Goal: Task Accomplishment & Management: Manage account settings

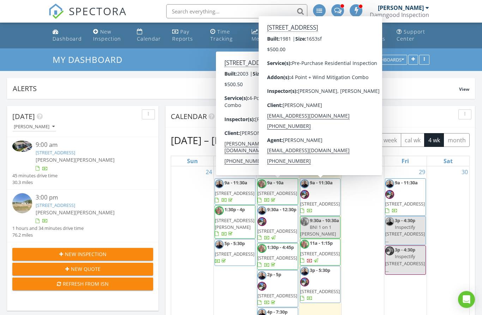
click at [320, 200] on span "[STREET_ADDRESS]" at bounding box center [320, 203] width 40 height 6
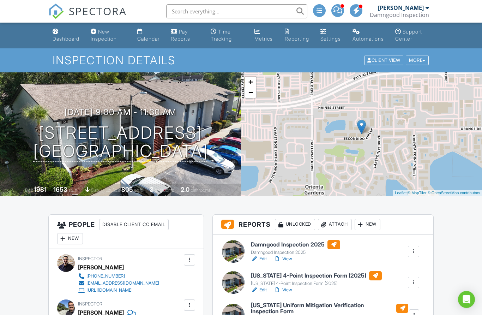
scroll to position [79, 0]
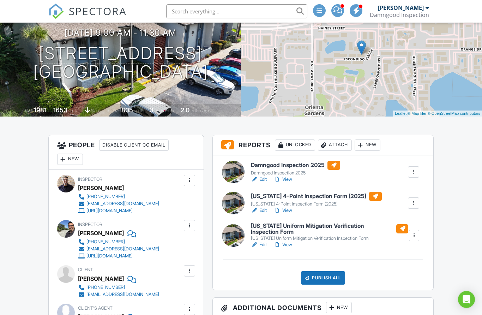
click at [283, 224] on h6 "[US_STATE] Uniform Mitigation Verification Inspection Form" at bounding box center [329, 229] width 157 height 12
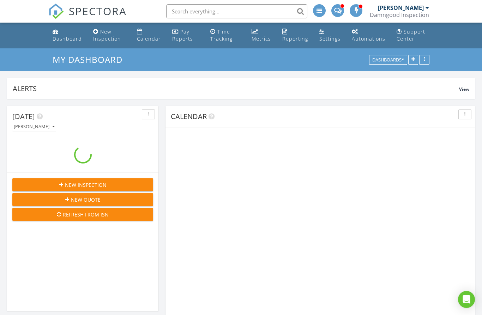
scroll to position [169, 151]
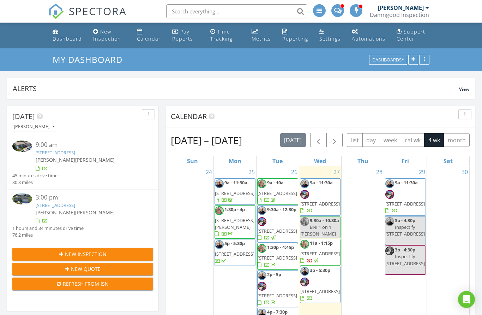
click at [314, 200] on span "8 Escondido Cir 73, Altamonte Springs 32701" at bounding box center [320, 203] width 40 height 6
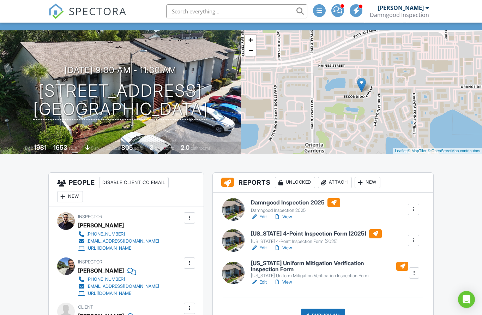
scroll to position [26, 0]
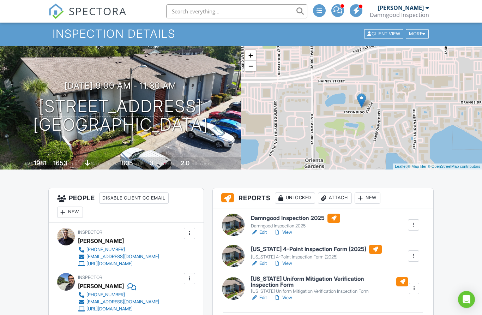
click at [277, 248] on h6 "[US_STATE] 4-Point Inspection Form (2025)" at bounding box center [316, 249] width 131 height 9
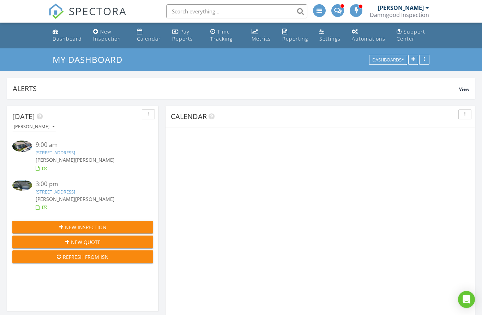
scroll to position [169, 151]
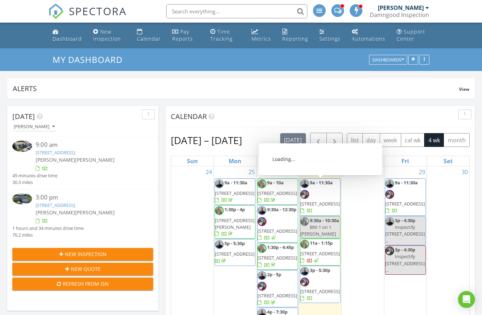
click at [325, 200] on span "[STREET_ADDRESS]" at bounding box center [320, 203] width 40 height 6
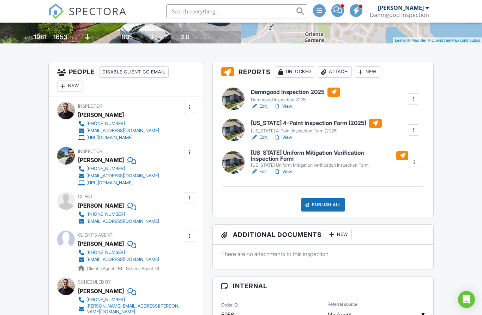
scroll to position [155, 0]
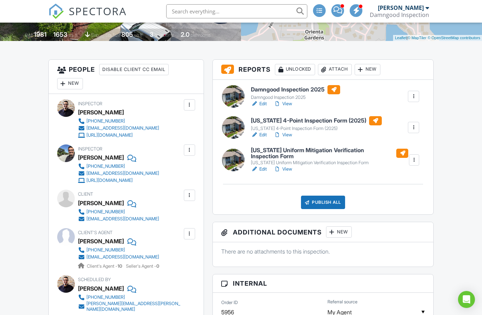
click at [345, 230] on div "New" at bounding box center [339, 231] width 26 height 11
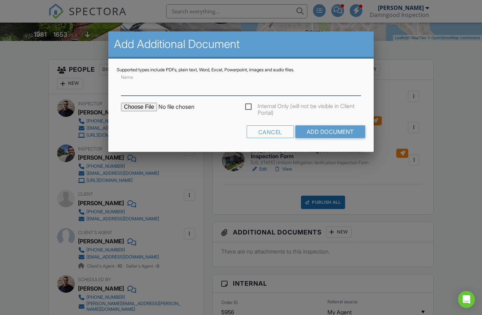
click at [179, 90] on input "Name" at bounding box center [241, 86] width 240 height 17
type input "PERMIT HISTORY"
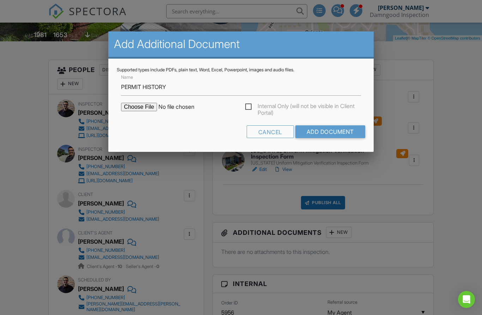
scroll to position [155, 0]
click at [139, 109] on input "file" at bounding box center [181, 107] width 120 height 8
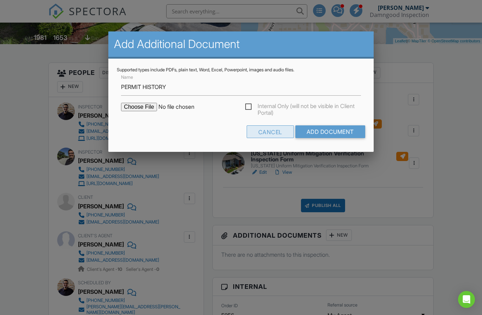
scroll to position [149, 0]
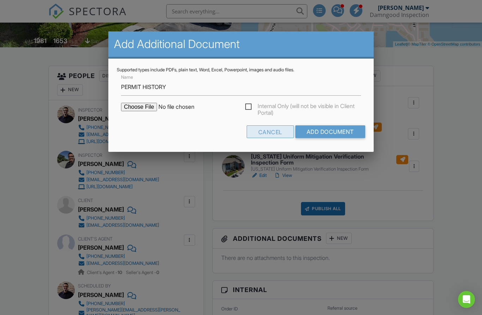
click at [261, 133] on div "Cancel" at bounding box center [270, 131] width 47 height 13
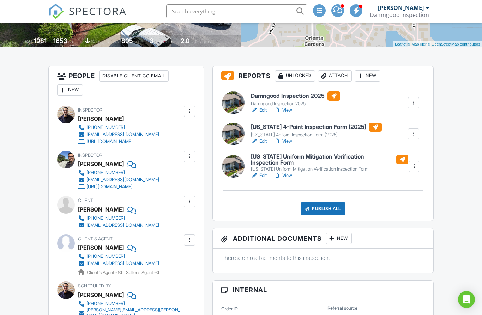
scroll to position [46, 0]
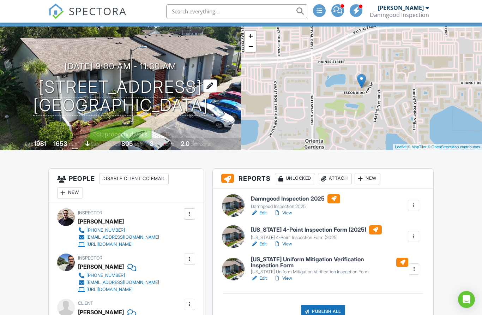
click at [110, 89] on h1 "8 Escondido Cir 73 Altamonte Springs, FL 32701" at bounding box center [120, 96] width 175 height 37
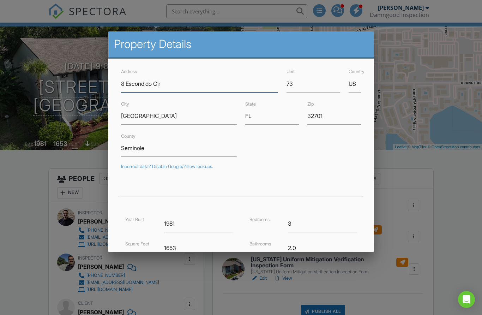
click at [150, 86] on input "8 Escondido Cir" at bounding box center [199, 83] width 157 height 17
click at [25, 189] on div at bounding box center [241, 161] width 482 height 393
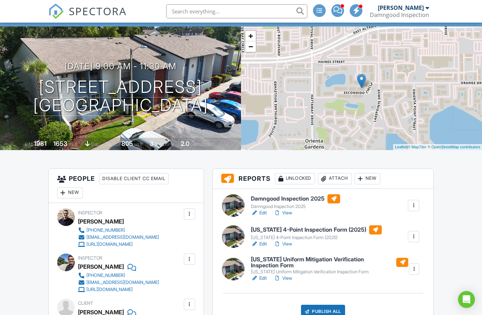
scroll to position [241, 0]
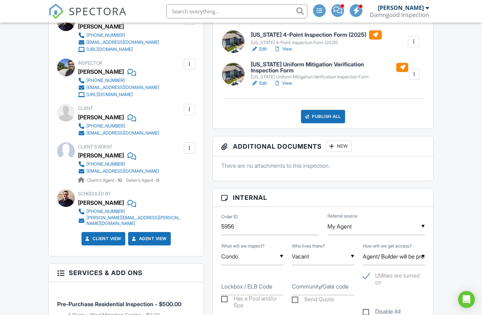
click at [334, 147] on div at bounding box center [331, 146] width 7 height 7
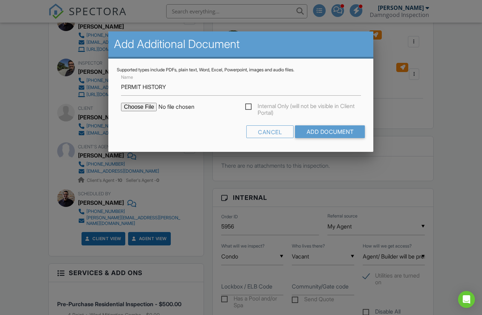
click at [138, 110] on input "file" at bounding box center [181, 107] width 120 height 8
type input "C:\fakepath\BuildFax Report 8 Escondido Cir.pdf"
click at [338, 133] on input "Add Document" at bounding box center [330, 131] width 70 height 13
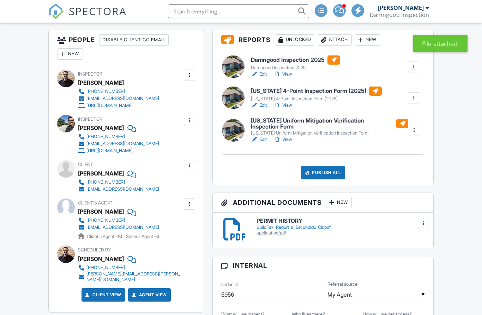
scroll to position [164, 0]
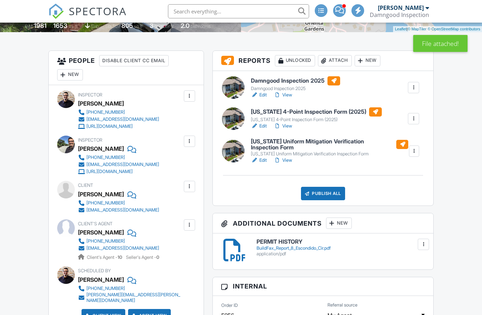
click at [341, 223] on div "New" at bounding box center [339, 222] width 26 height 11
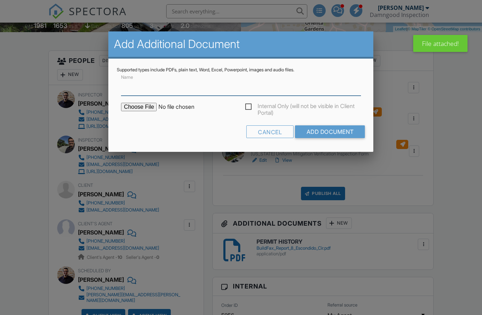
scroll to position [163, 0]
click at [161, 89] on input "Name" at bounding box center [241, 86] width 240 height 17
type input "FREE EBOOK - THE SAFE HOME"
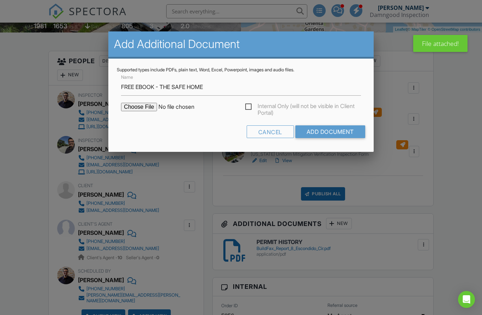
scroll to position [164, 0]
click at [138, 105] on input "file" at bounding box center [181, 107] width 120 height 8
type input "C:\fakepath\The Safe Home E-Book.pdf"
click at [329, 131] on input "Add Document" at bounding box center [330, 131] width 70 height 13
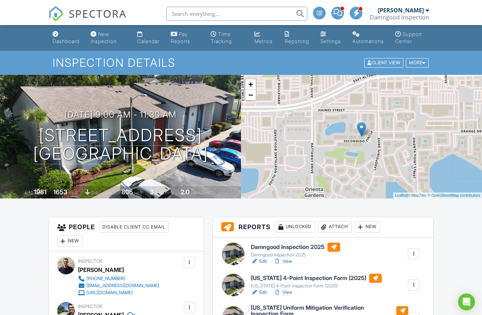
scroll to position [148, 0]
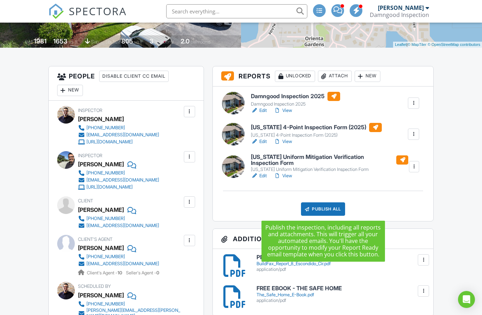
click at [325, 209] on div "Publish All" at bounding box center [323, 208] width 44 height 13
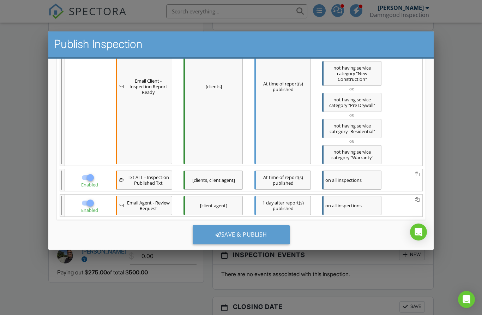
scroll to position [296, 0]
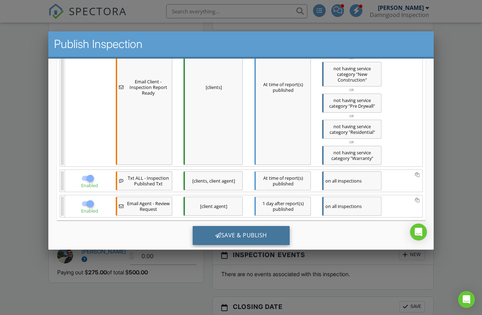
click at [239, 240] on div "Save & Publish" at bounding box center [240, 235] width 97 height 19
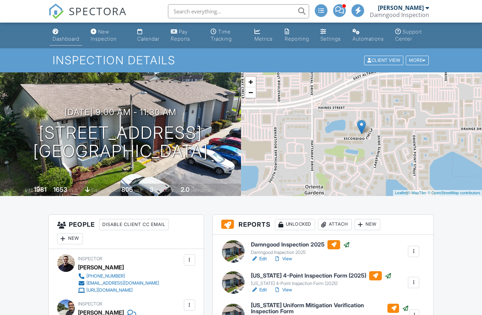
click at [60, 37] on div "Dashboard" at bounding box center [66, 39] width 27 height 6
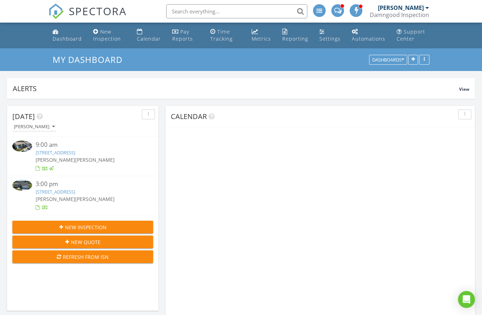
scroll to position [169, 151]
